Goal: Task Accomplishment & Management: Use online tool/utility

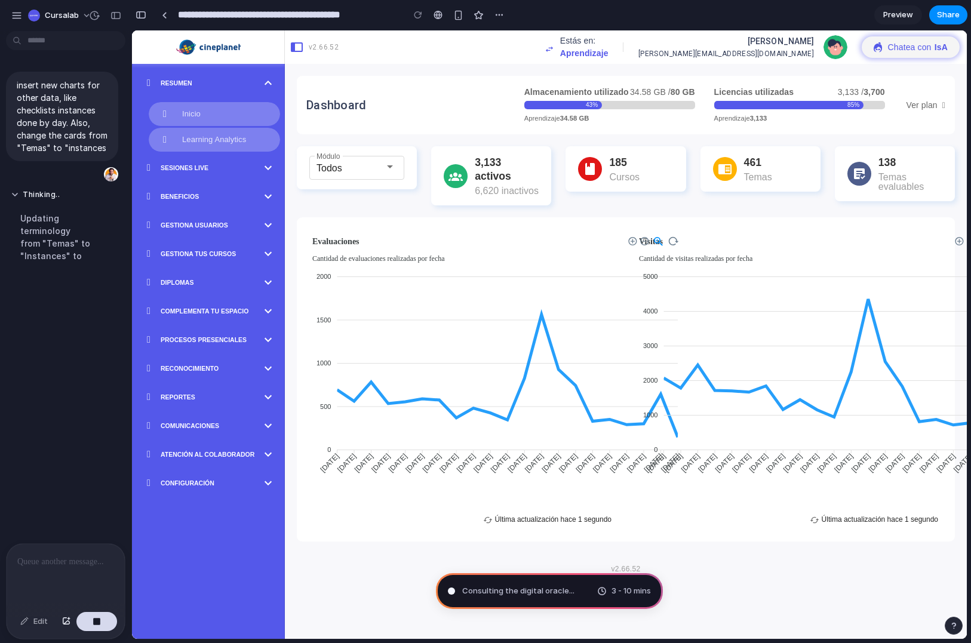
click at [57, 230] on div "Updating terminology from "Temas" to "Instances" to" at bounding box center [56, 237] width 90 height 64
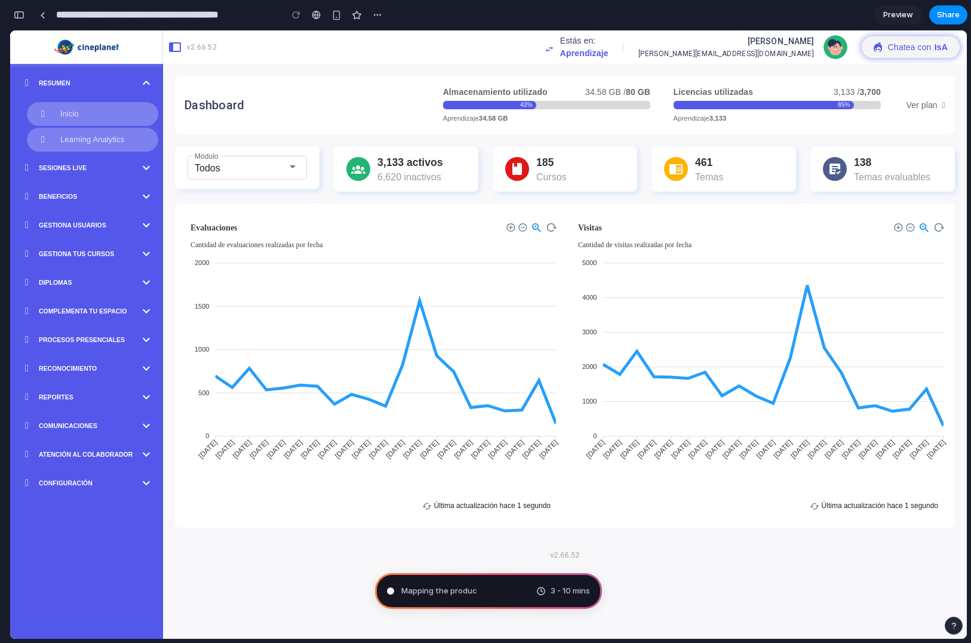
click at [561, 592] on span "3 - 10 mins" at bounding box center [569, 591] width 39 height 12
click at [902, 14] on span "Preview" at bounding box center [898, 15] width 30 height 12
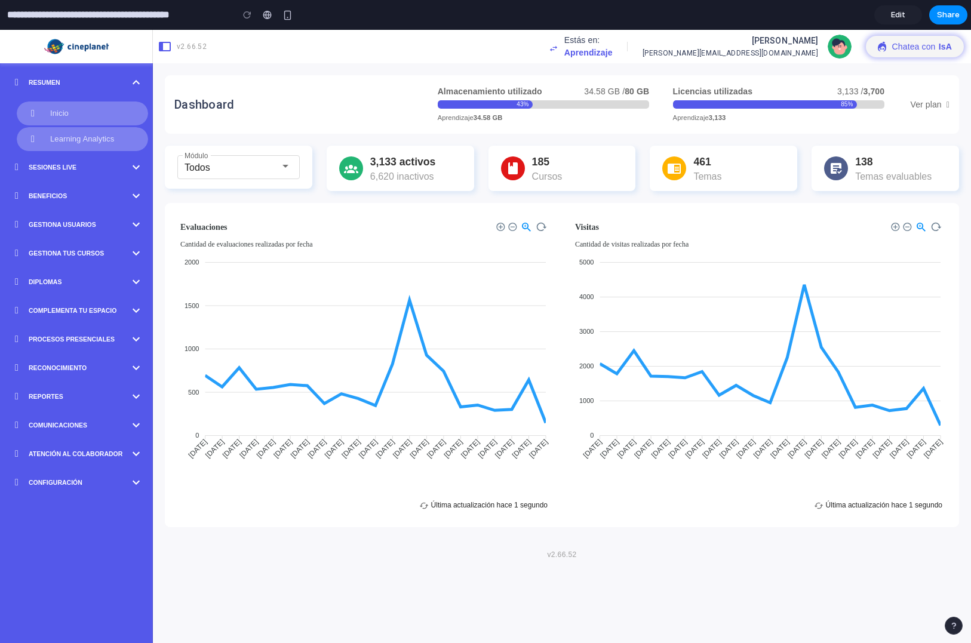
click at [900, 8] on link "Edit" at bounding box center [898, 14] width 48 height 19
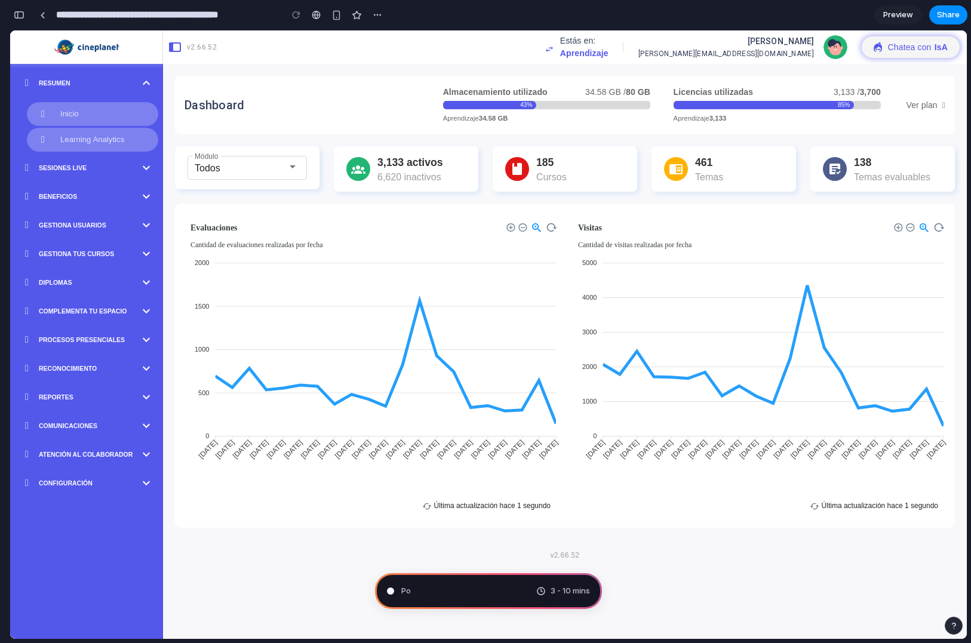
scroll to position [24, 0]
click at [900, 10] on span "Preview" at bounding box center [898, 15] width 30 height 12
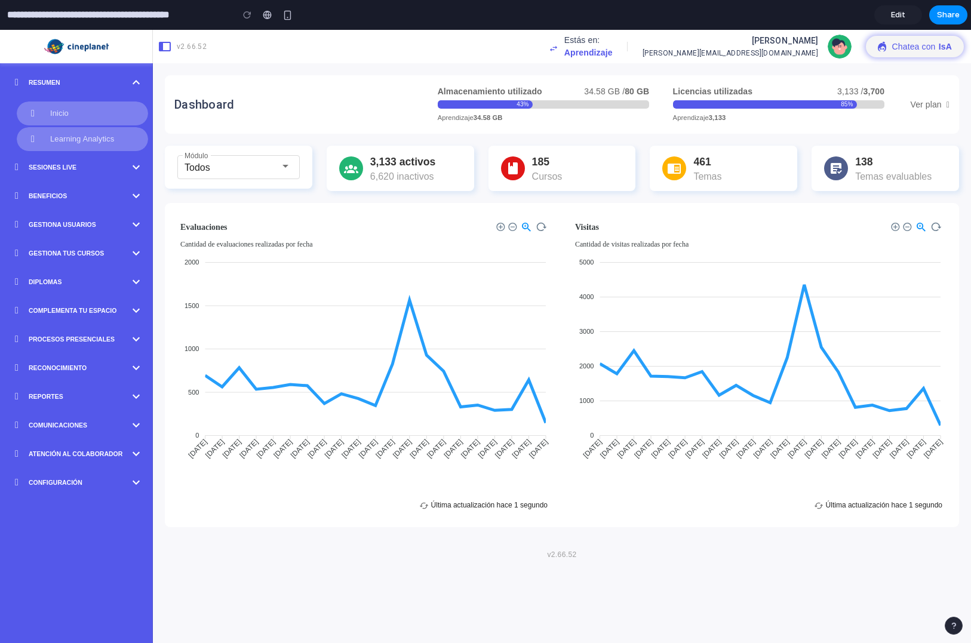
click at [900, 10] on span "Edit" at bounding box center [898, 15] width 14 height 12
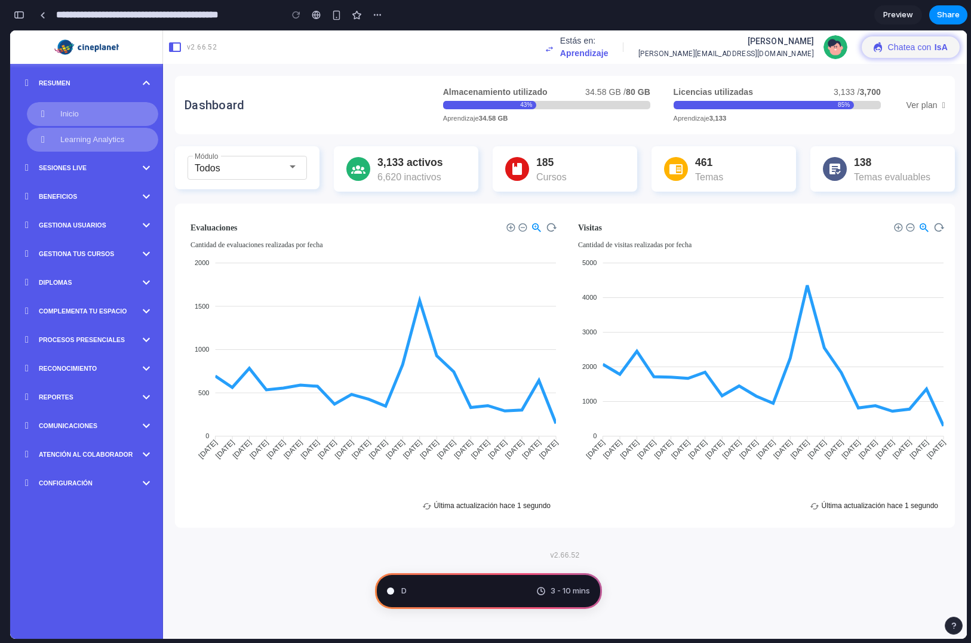
scroll to position [24, 0]
click at [900, 10] on span "Preview" at bounding box center [898, 15] width 30 height 12
